Goal: Find specific page/section: Find specific page/section

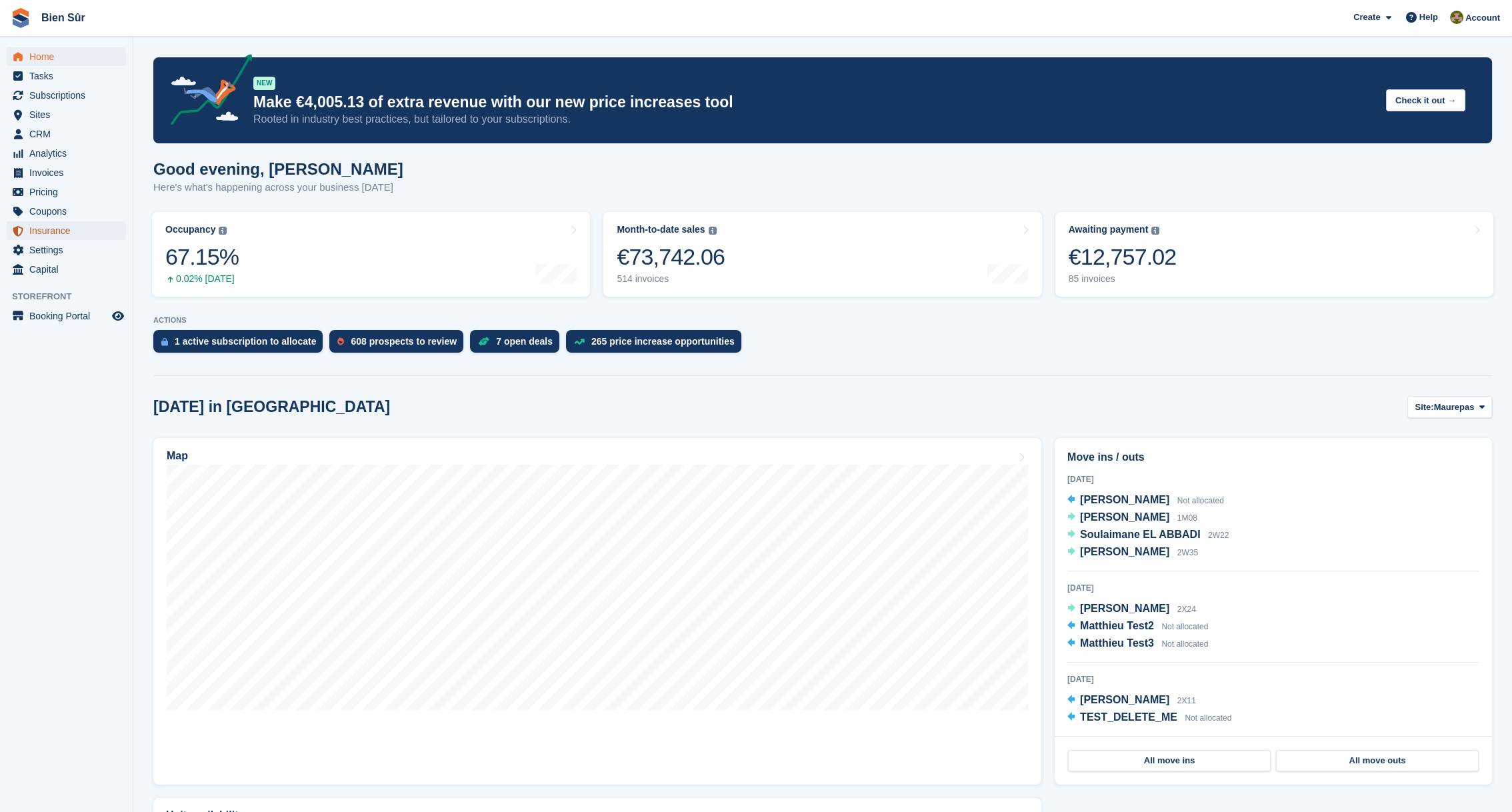
click at [54, 231] on span "Insurance" at bounding box center [70, 231] width 80 height 19
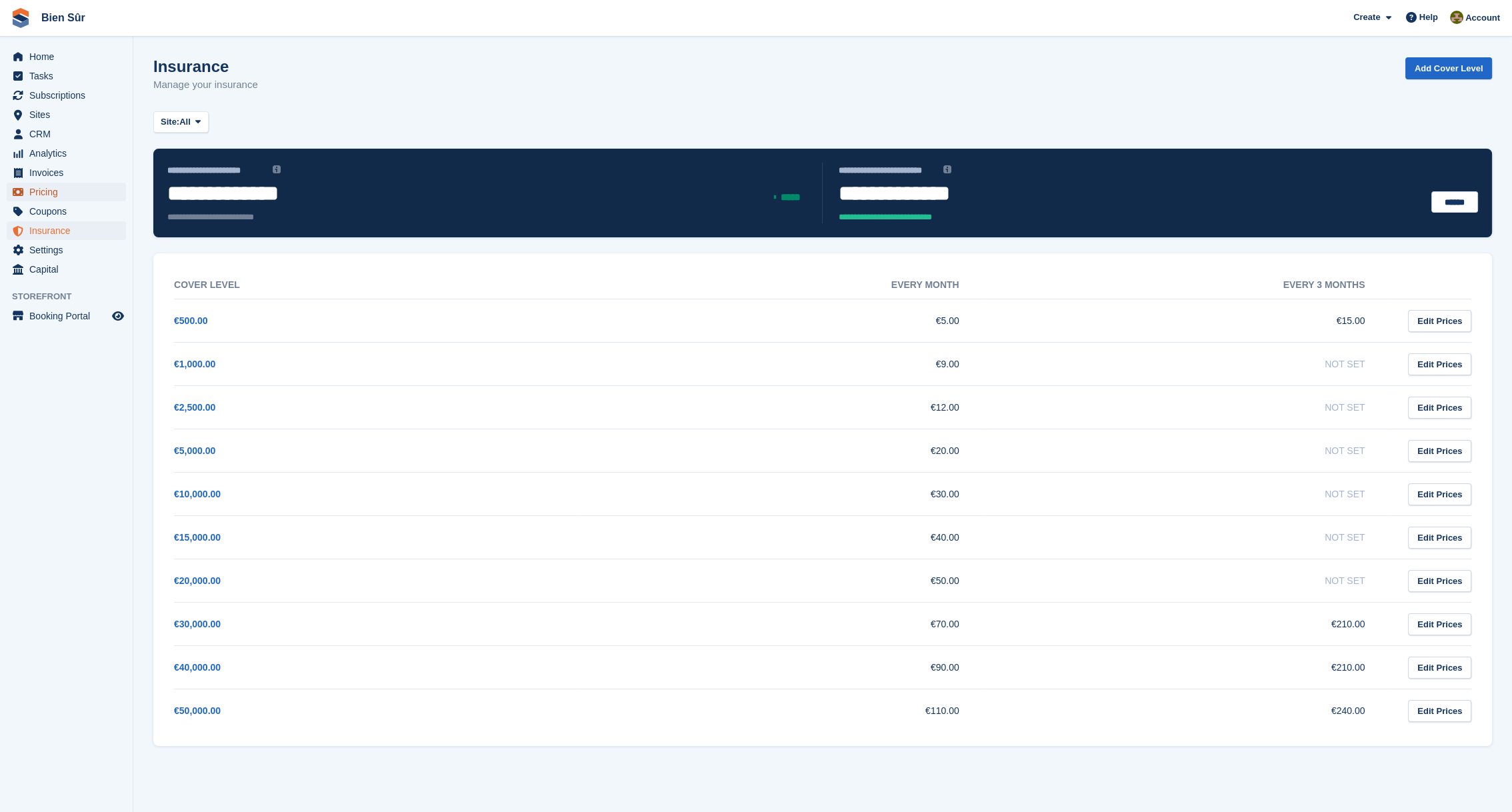
click at [43, 189] on span "Pricing" at bounding box center [70, 192] width 80 height 19
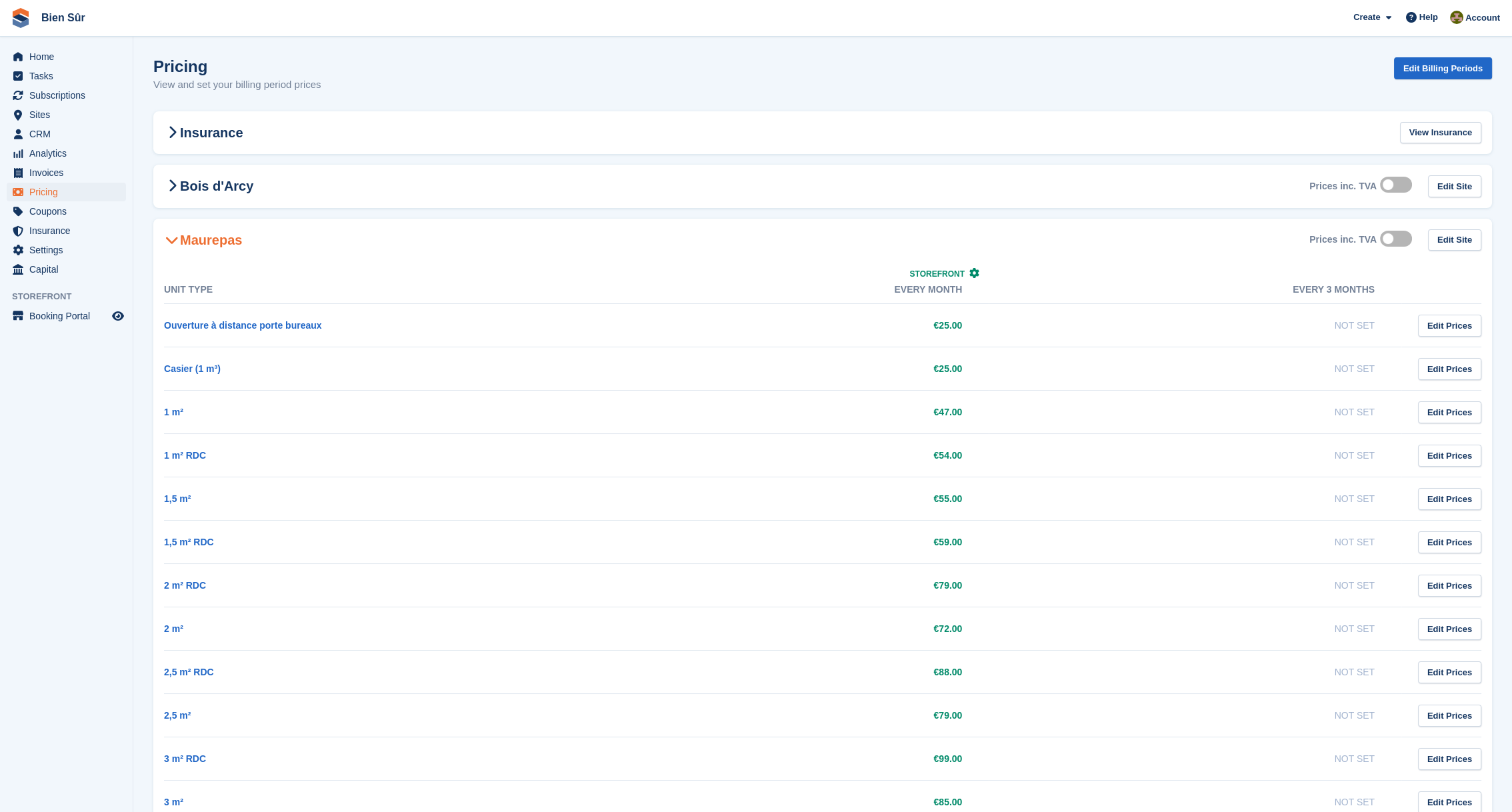
click at [194, 237] on h2 "Maurepas" at bounding box center [203, 240] width 78 height 16
